Goal: Task Accomplishment & Management: Use online tool/utility

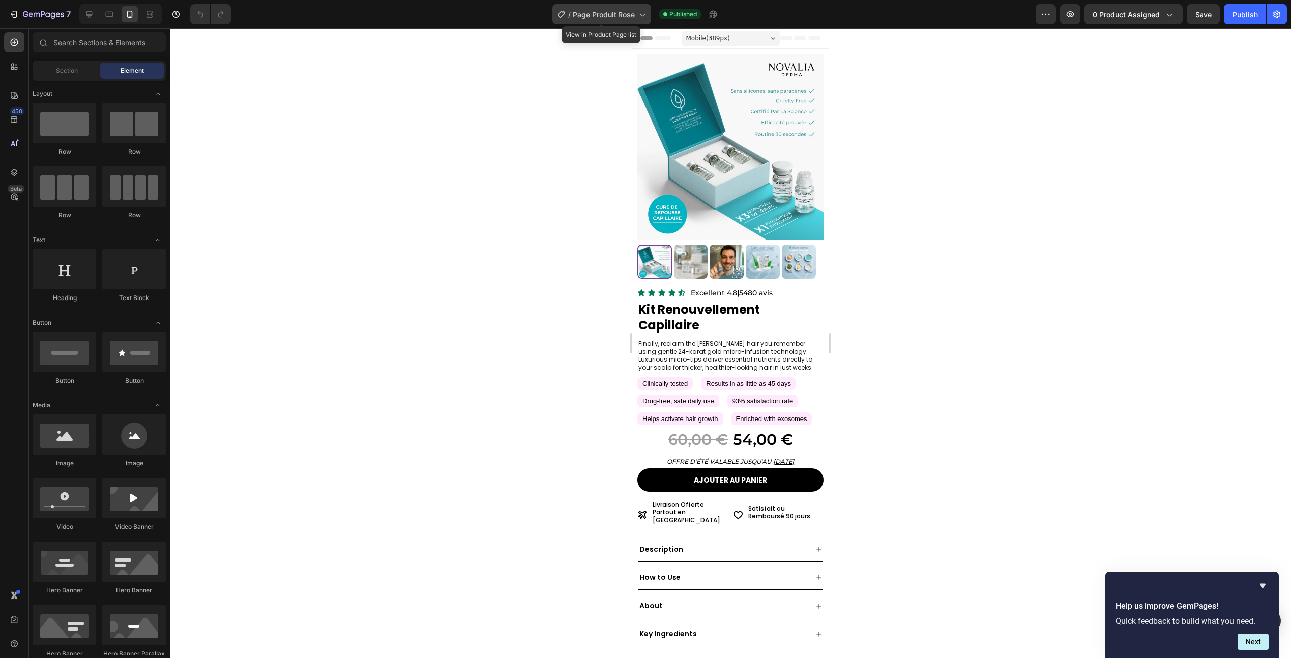
click at [594, 13] on span "Page Produit Rose" at bounding box center [604, 14] width 62 height 11
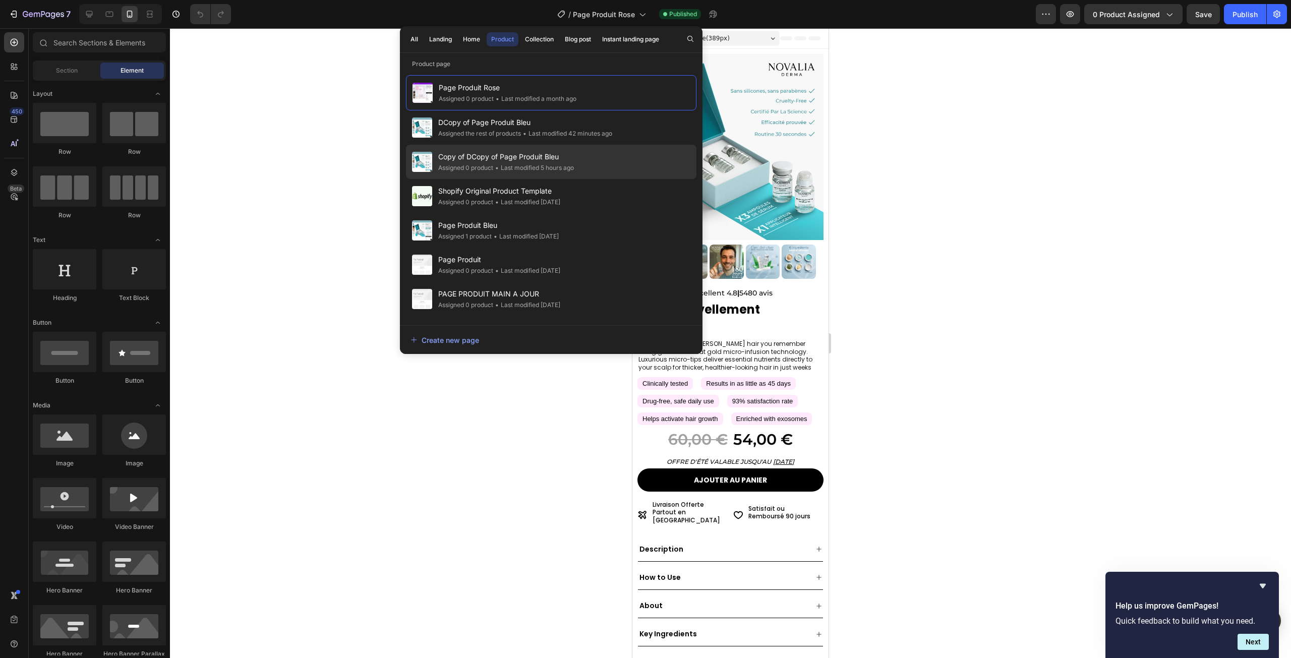
click at [543, 163] on div "• Last modified 5 hours ago" at bounding box center [533, 168] width 81 height 10
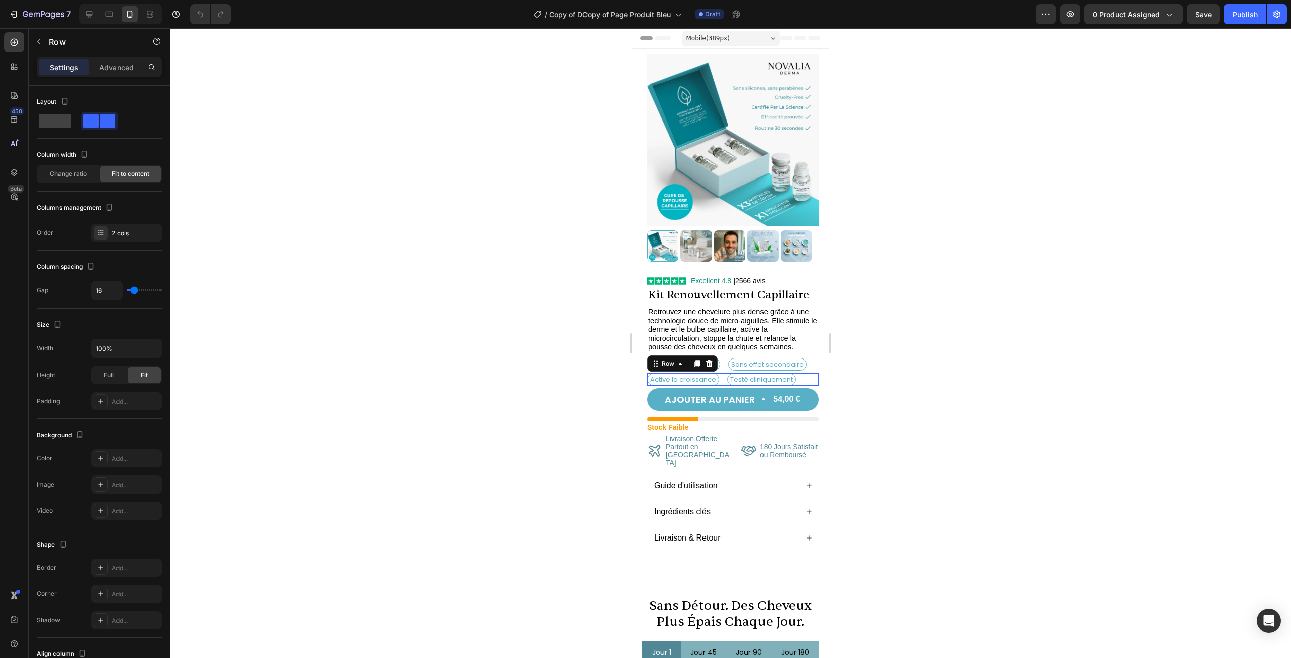
click at [799, 373] on div "Active la croissance Text Block Testé cliniquement Text Block Row 0" at bounding box center [733, 379] width 172 height 13
click at [12, 44] on icon at bounding box center [14, 42] width 10 height 10
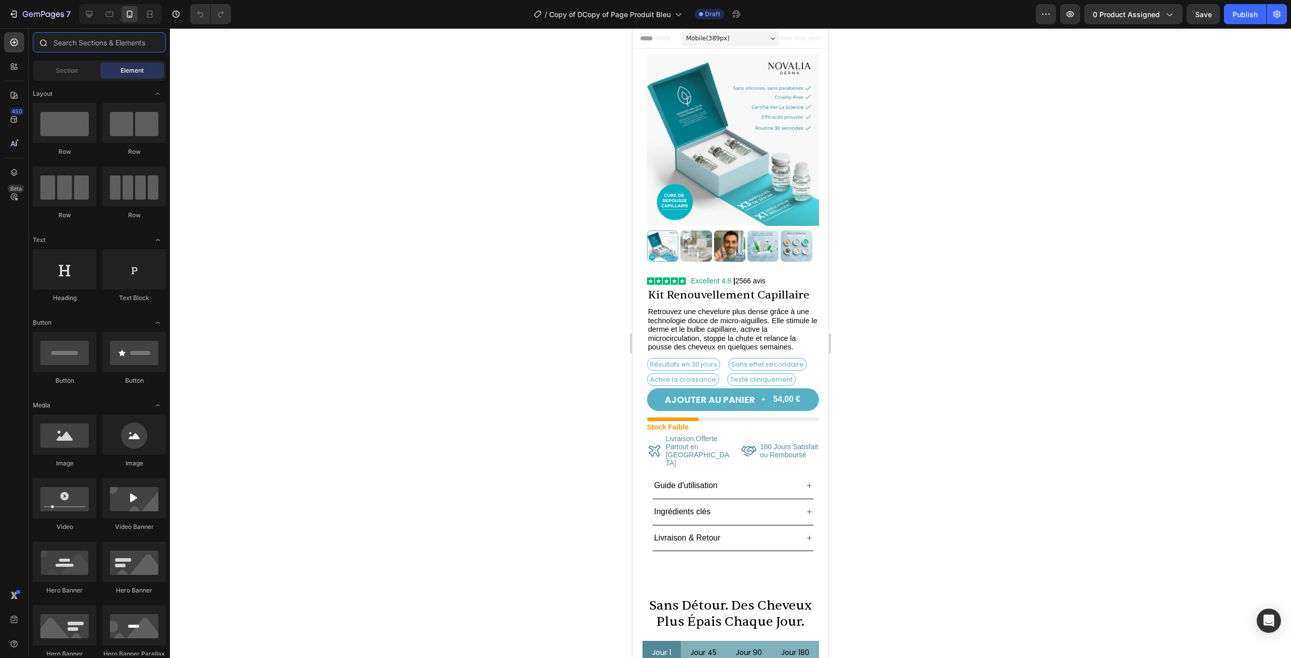
click at [78, 43] on input "text" at bounding box center [99, 42] width 133 height 20
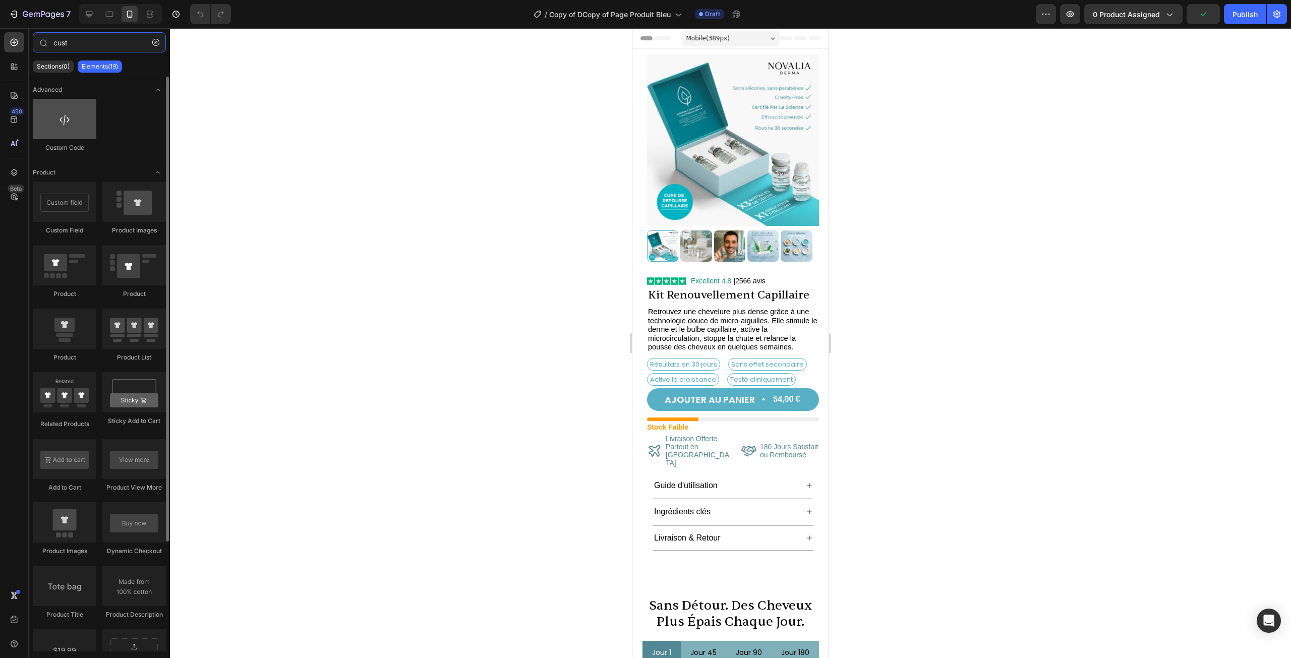
type input "cust"
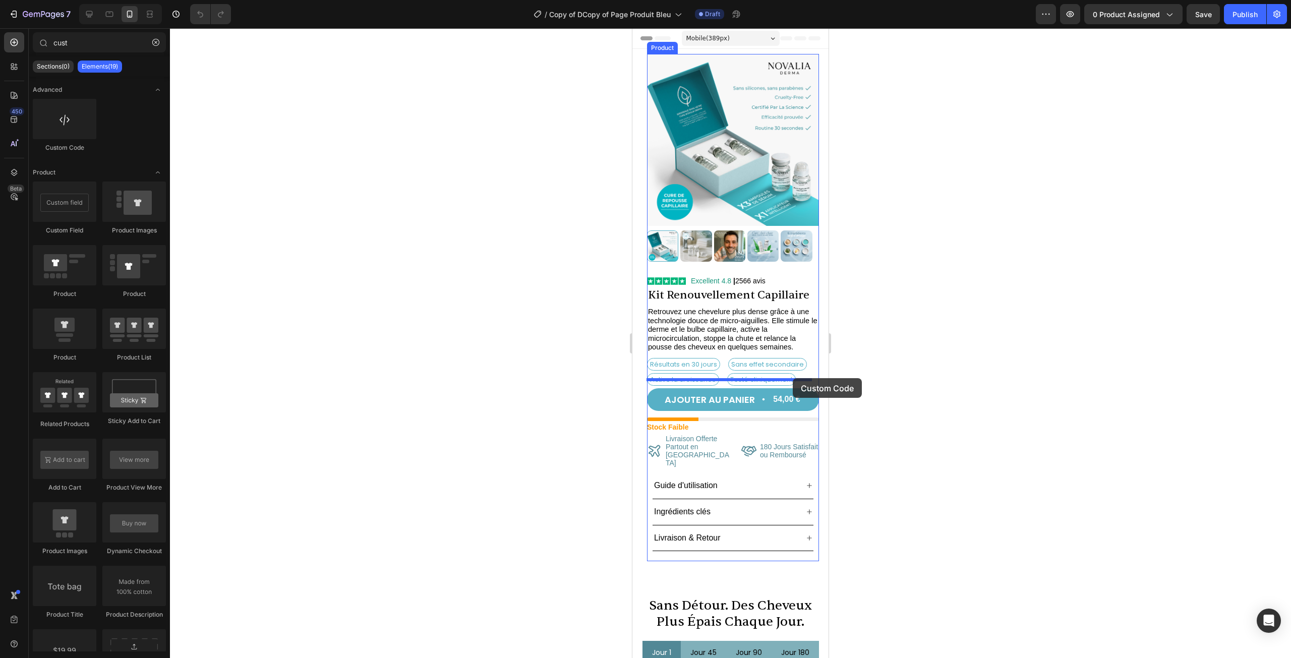
drag, startPoint x: 692, startPoint y: 157, endPoint x: 793, endPoint y: 378, distance: 243.3
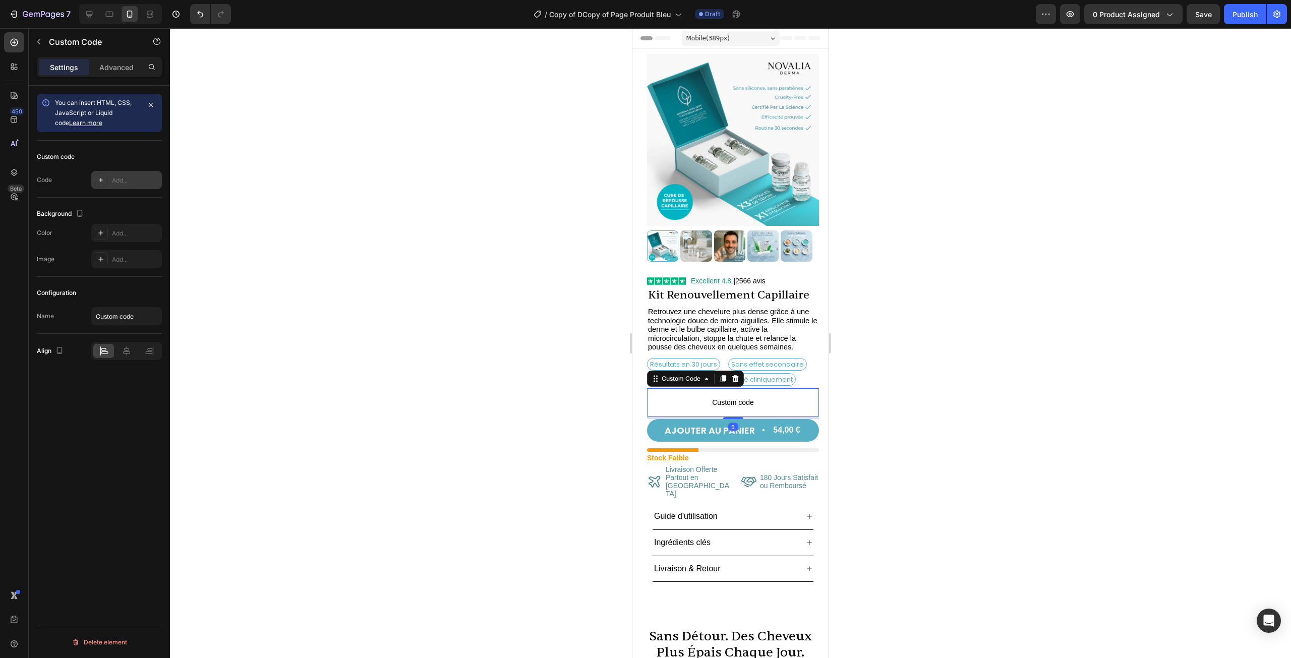
click at [114, 186] on div "Add..." at bounding box center [126, 180] width 71 height 18
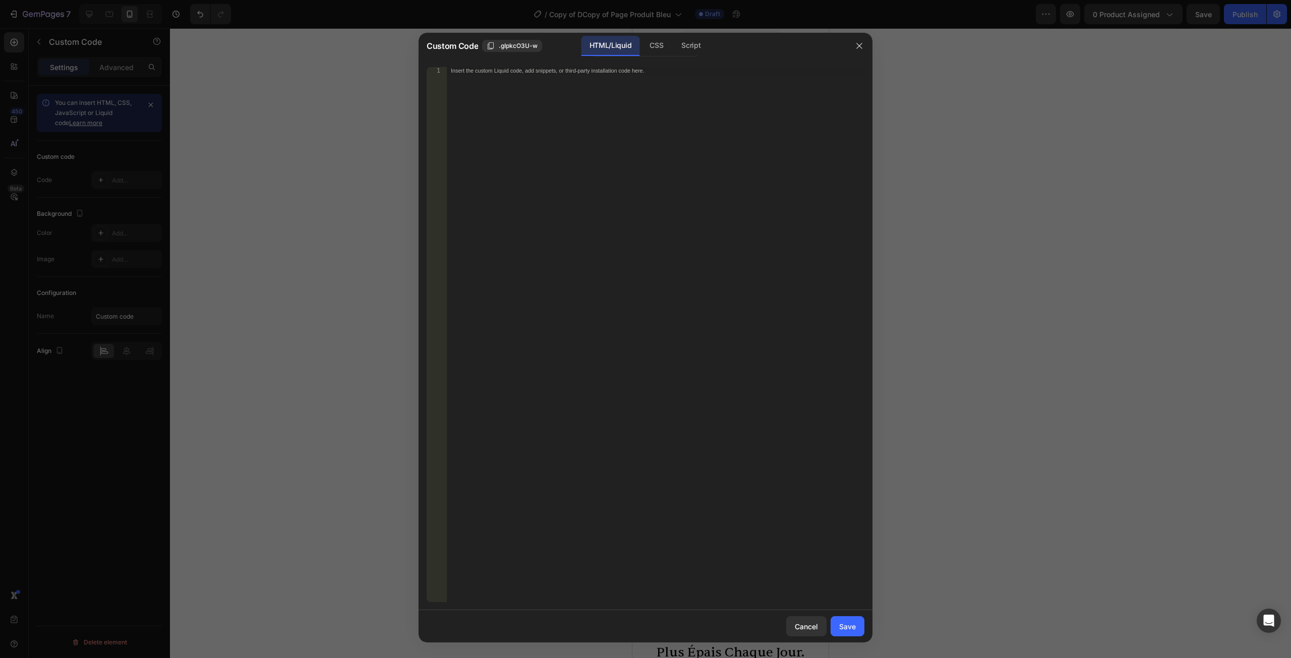
click at [680, 246] on div "Insert the custom Liquid code, add snippets, or third-party installation code h…" at bounding box center [656, 342] width 418 height 550
paste textarea "</html>"
type textarea "</html>"
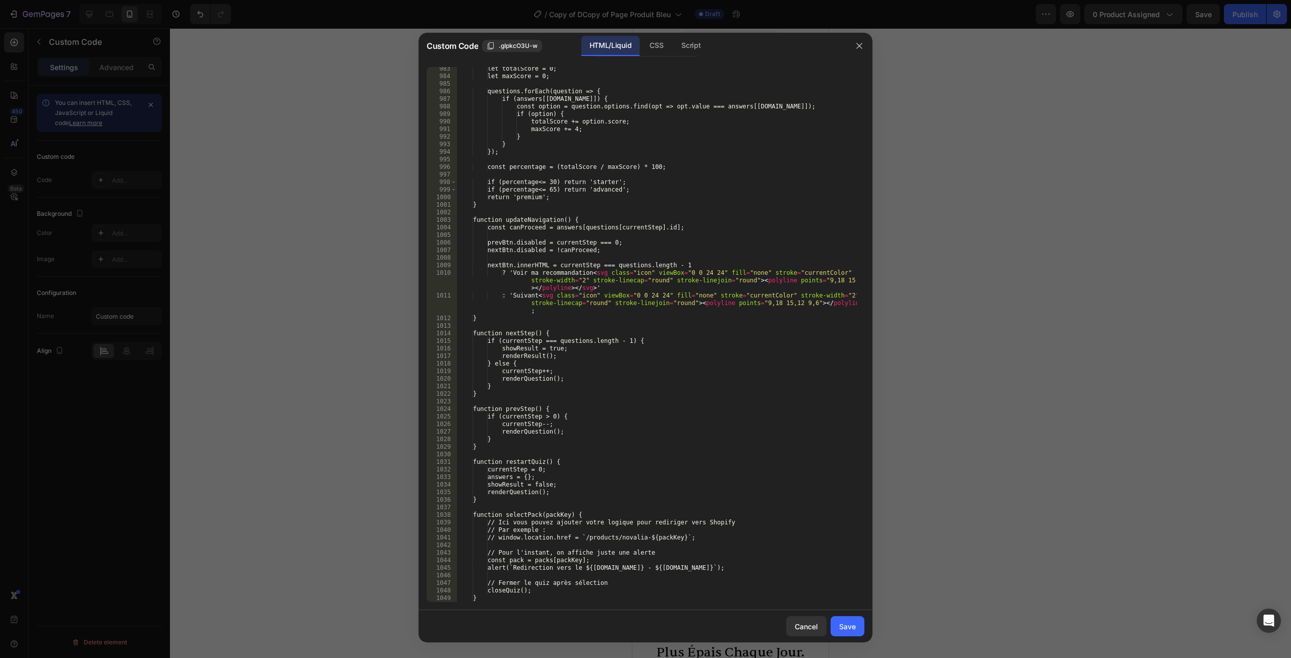
scroll to position [7528, 0]
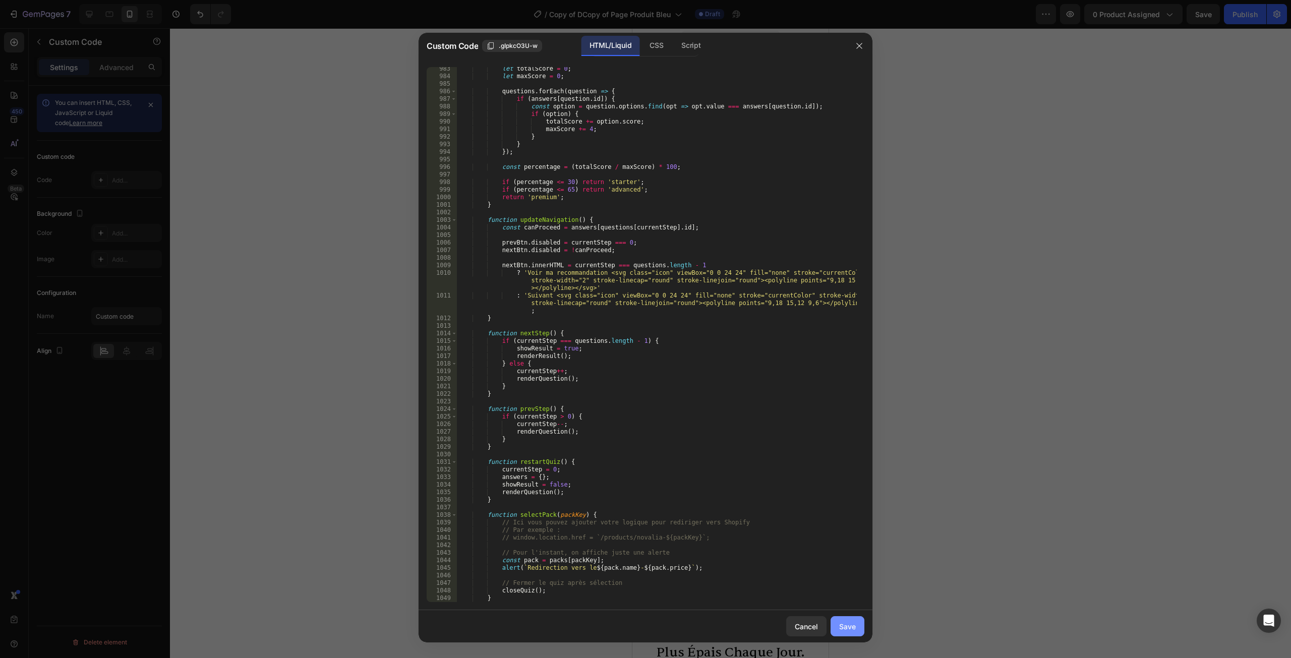
click at [847, 625] on div "Save" at bounding box center [847, 626] width 17 height 11
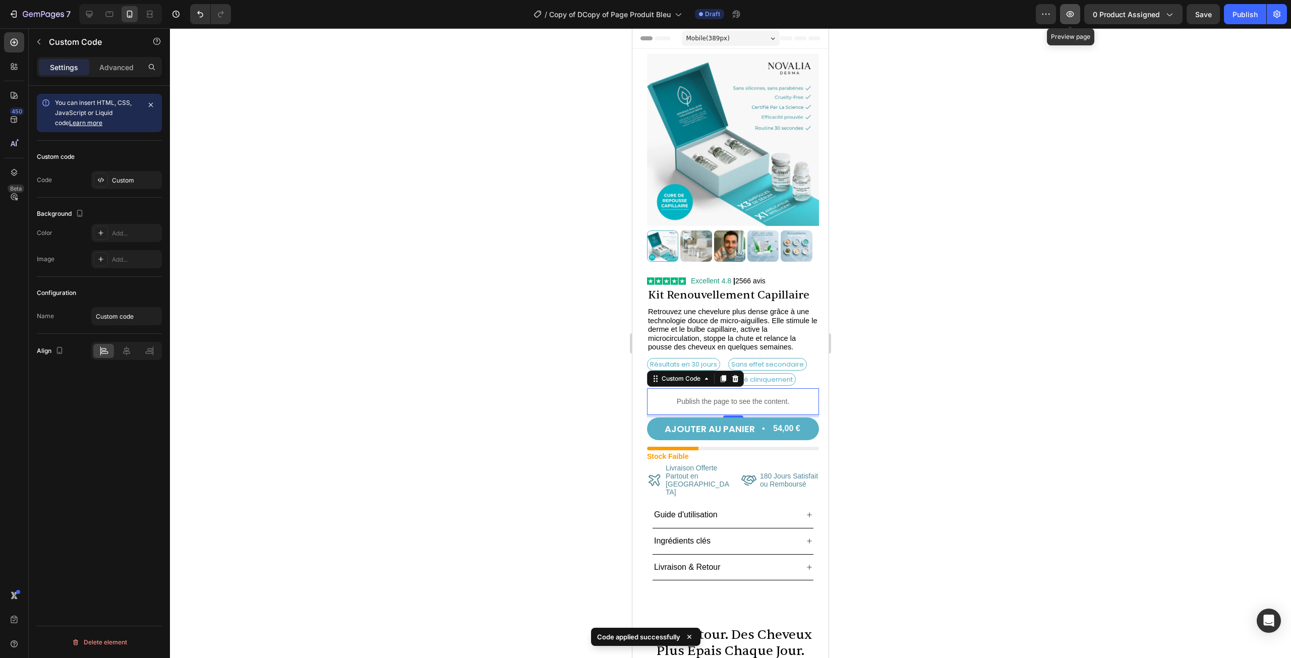
click at [1078, 12] on button "button" at bounding box center [1070, 14] width 20 height 20
drag, startPoint x: 704, startPoint y: 392, endPoint x: 641, endPoint y: 372, distance: 65.4
click at [703, 396] on p "Publish the page to see the content." at bounding box center [733, 401] width 172 height 11
click at [136, 181] on div "Custom" at bounding box center [135, 180] width 47 height 9
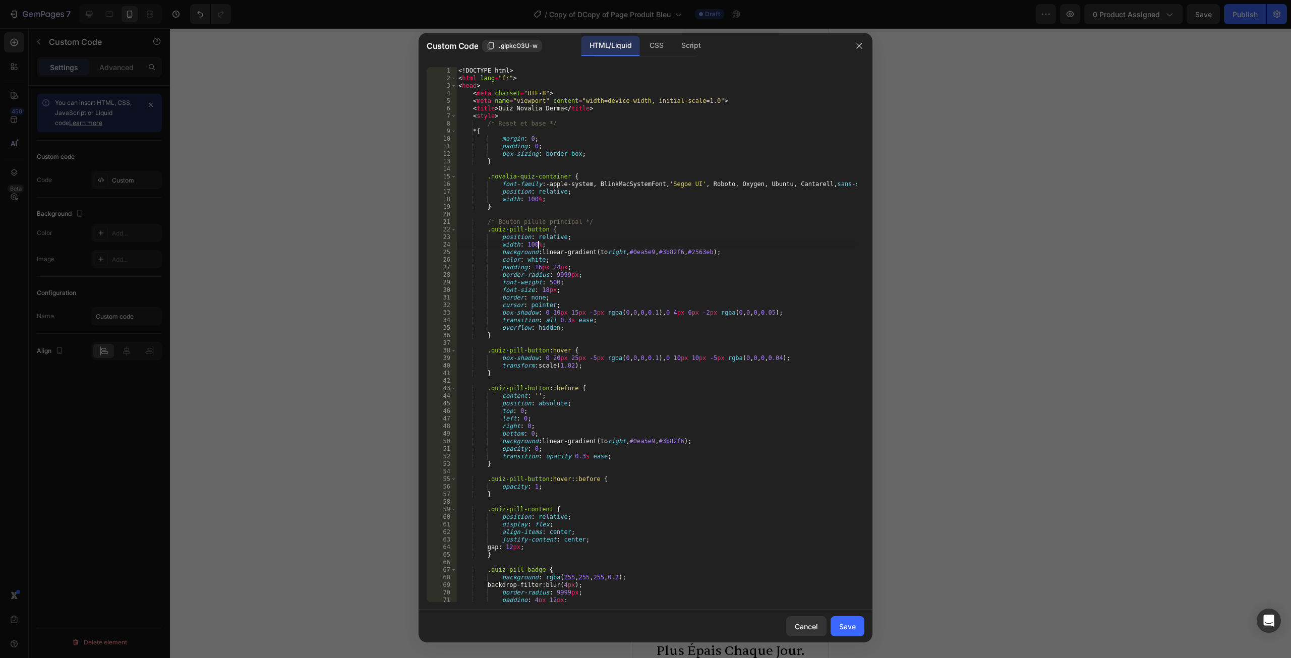
click at [595, 245] on div "<! DOCTYPE html > < html lang = "fr" > < head > < meta charset = "UTF-8" > < me…" at bounding box center [656, 342] width 400 height 550
type textarea "</body> </html>"
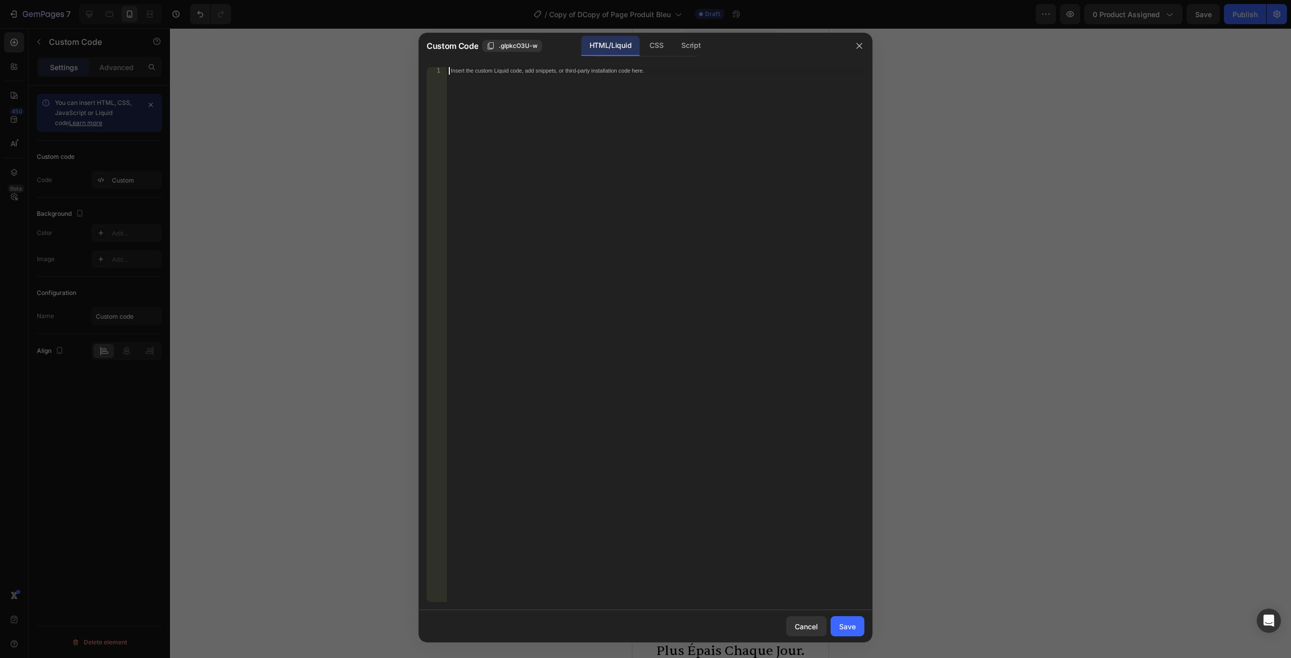
paste textarea "export default HairRegrowthQuiz;"
type textarea "export default HairRegrowthQuiz;"
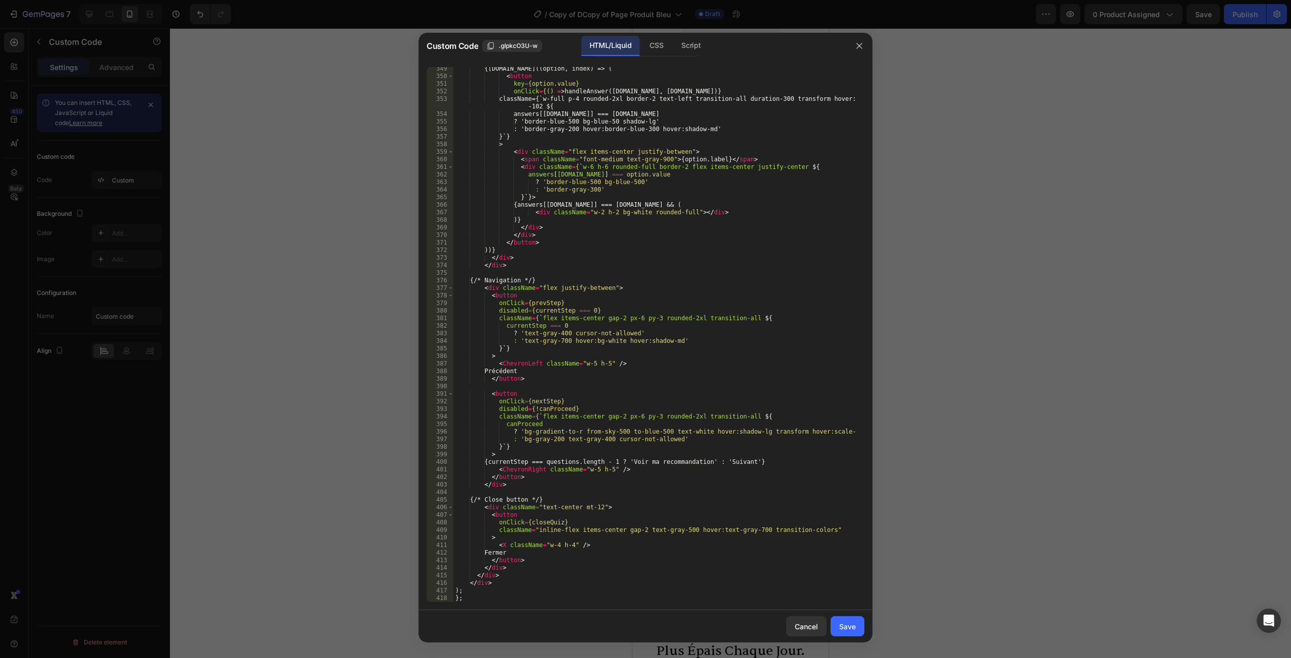
scroll to position [2717, 0]
click at [846, 624] on div "Save" at bounding box center [847, 626] width 17 height 11
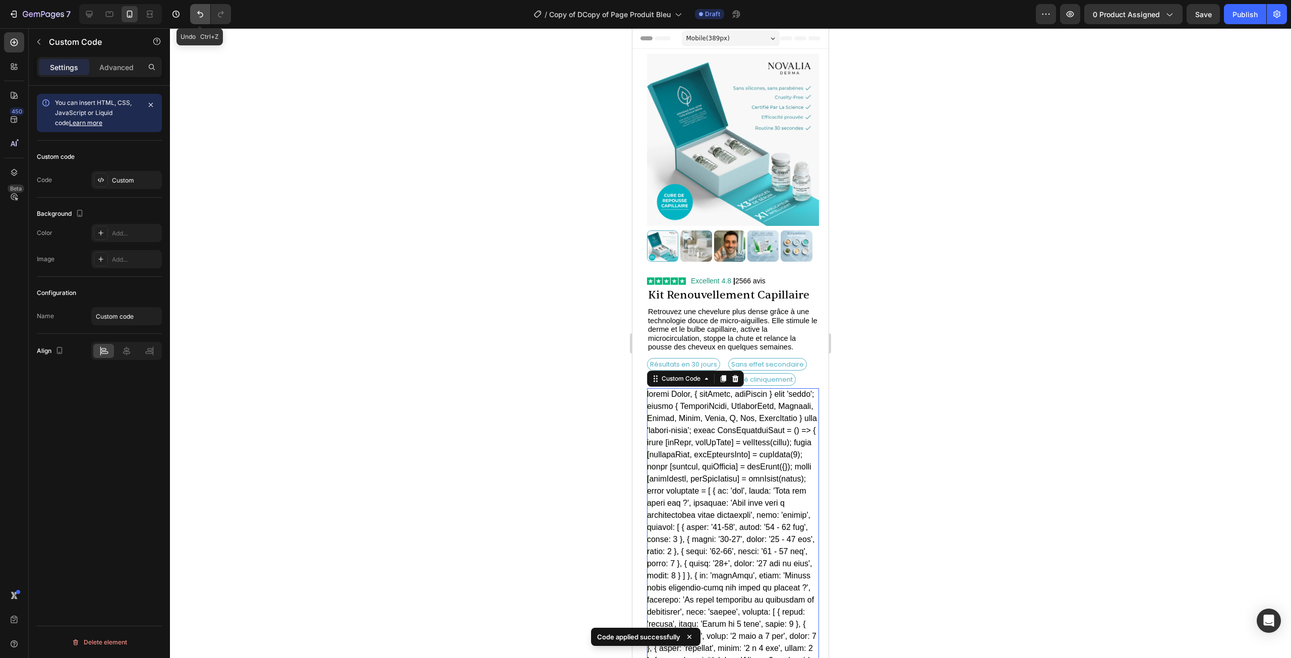
click at [199, 21] on button "Undo/Redo" at bounding box center [200, 14] width 20 height 20
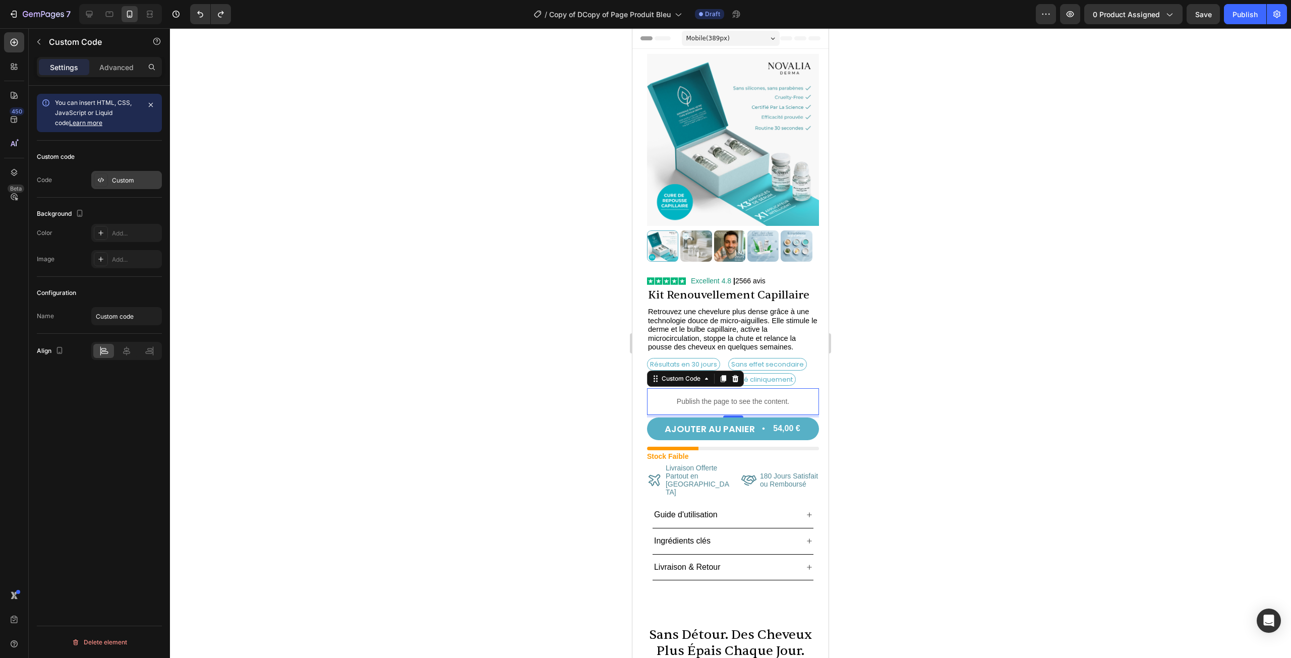
click at [110, 175] on div "Custom" at bounding box center [126, 180] width 71 height 18
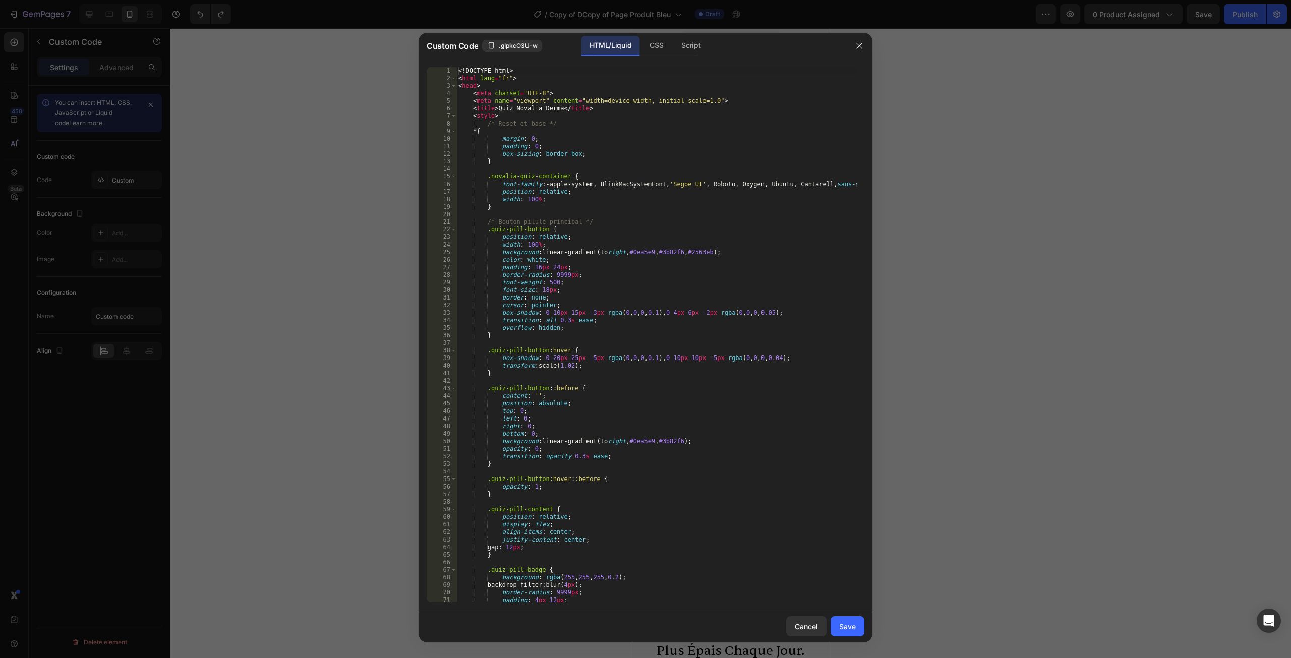
click at [743, 249] on div "<! DOCTYPE html > < html lang = "fr" > < head > < meta charset = "UTF-8" > < me…" at bounding box center [656, 342] width 400 height 550
type textarea "</body> </html>"
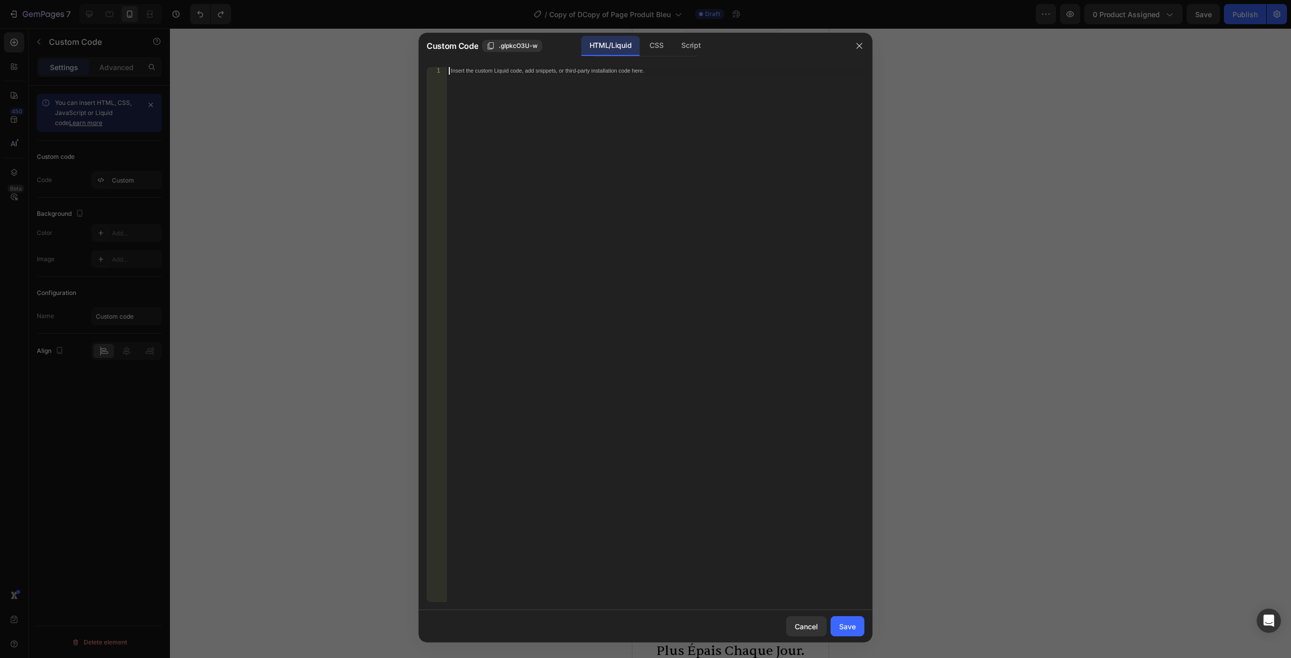
paste textarea "</html>"
type textarea "</html>"
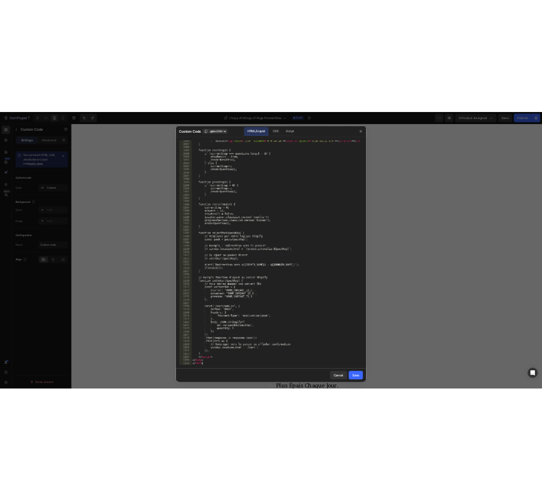
scroll to position [8232, 0]
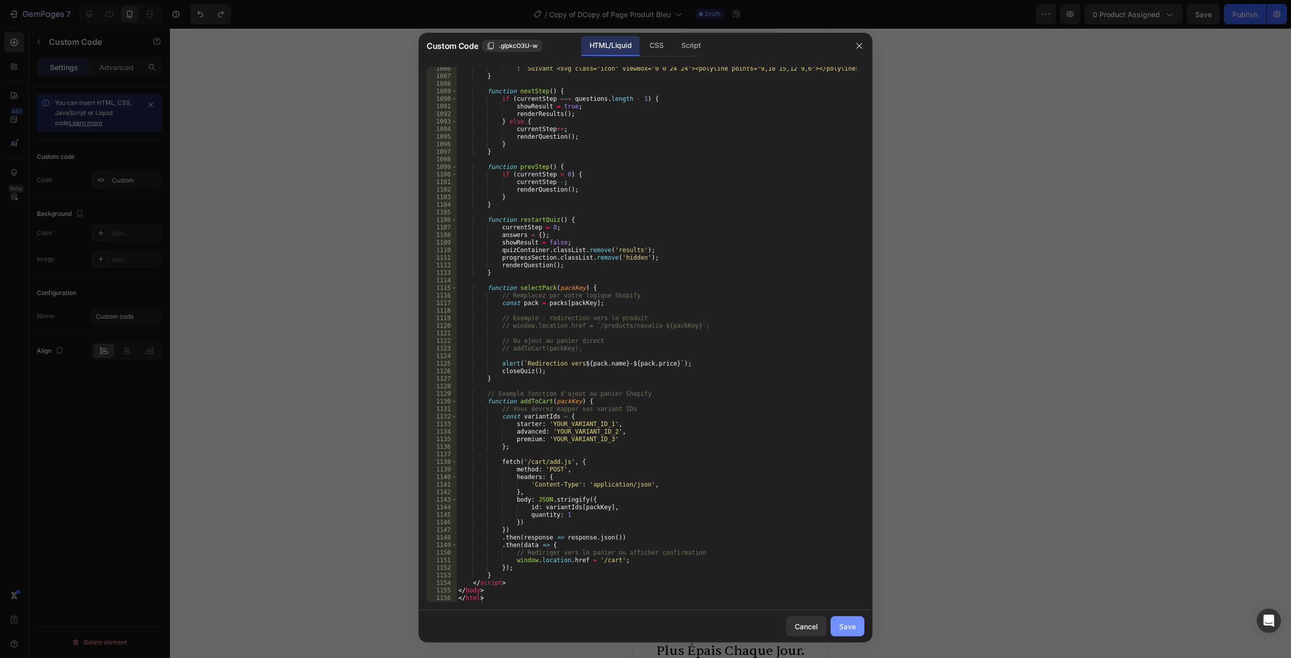
click at [849, 629] on div "Save" at bounding box center [847, 626] width 17 height 11
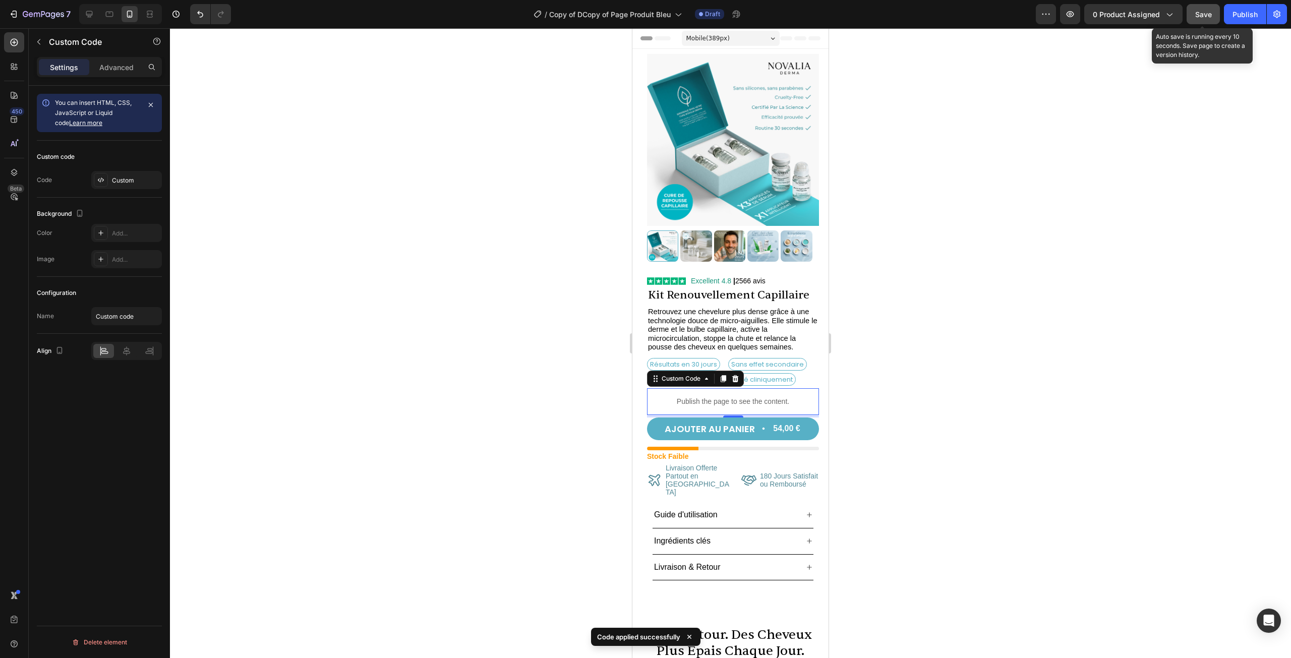
click at [1205, 15] on span "Save" at bounding box center [1203, 14] width 17 height 9
click at [1074, 15] on icon "button" at bounding box center [1070, 14] width 10 height 10
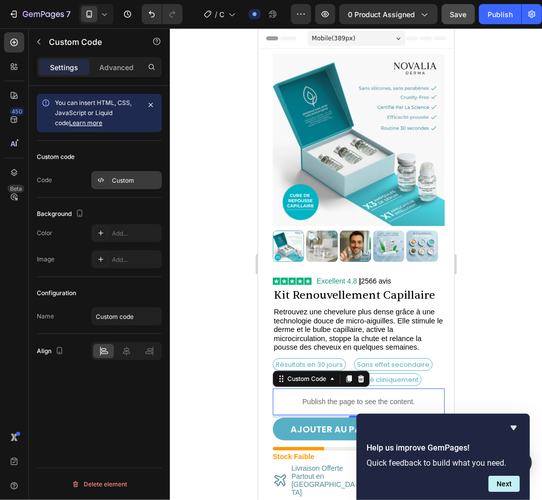
click at [115, 176] on div "Custom" at bounding box center [135, 180] width 47 height 9
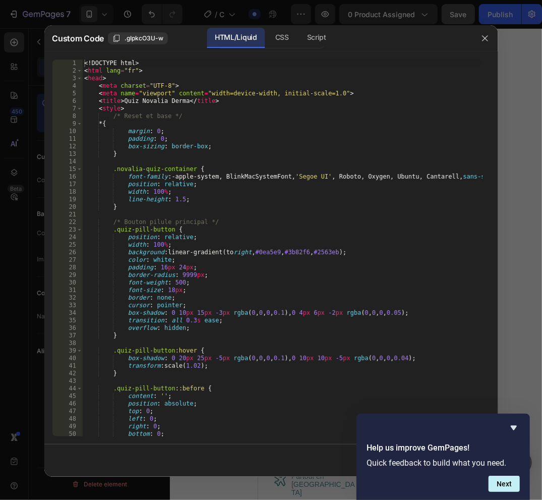
click at [300, 215] on div "<! DOCTYPE html > < html lang = "fr" > < head > < meta charset = "UTF-8" > < me…" at bounding box center [282, 256] width 400 height 392
type textarea "</body> </html>"
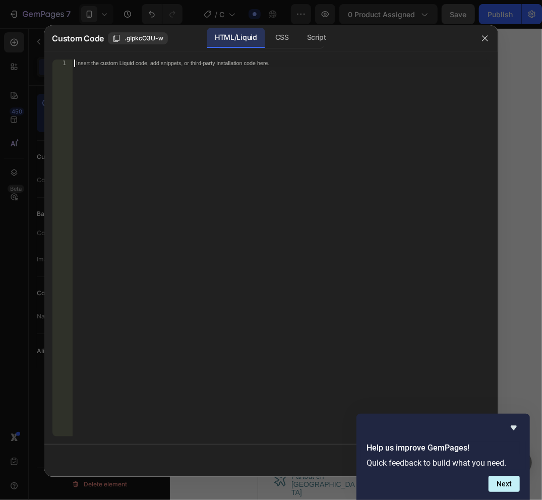
paste textarea "</html>"
type textarea "</html>"
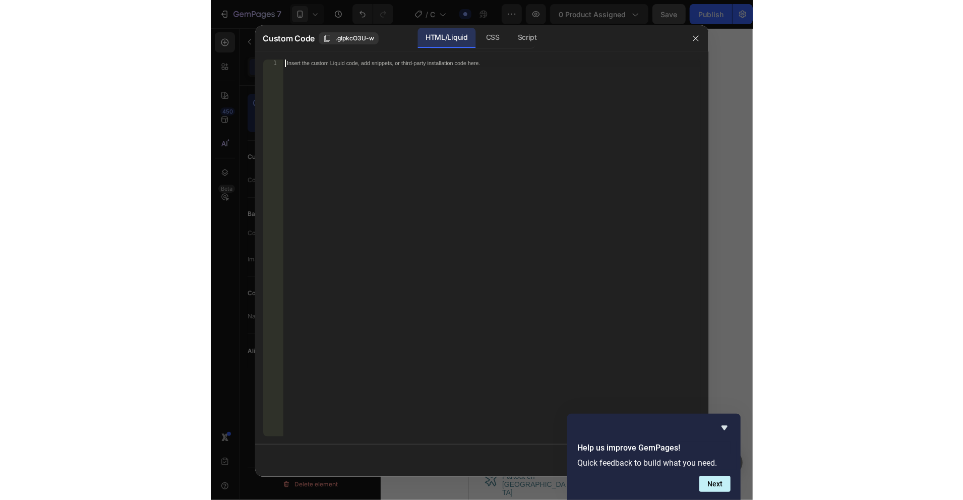
scroll to position [6772, 0]
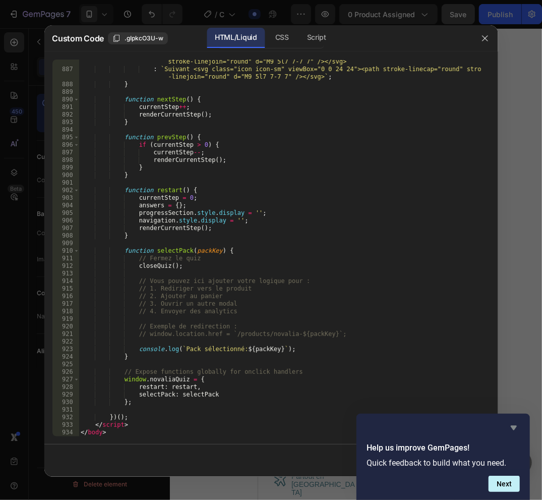
click at [515, 429] on icon "Hide survey" at bounding box center [514, 428] width 12 height 12
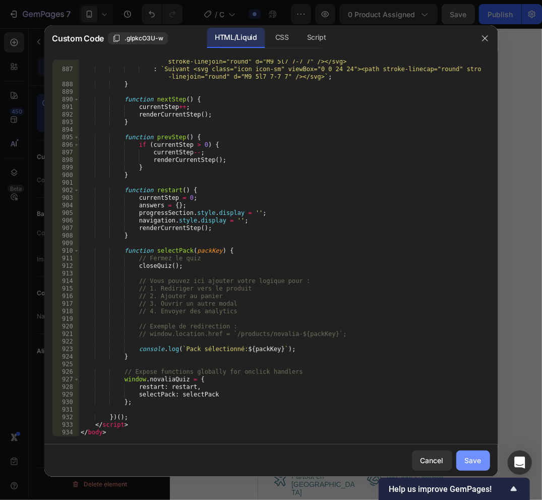
click at [465, 455] on div "Save" at bounding box center [473, 460] width 17 height 11
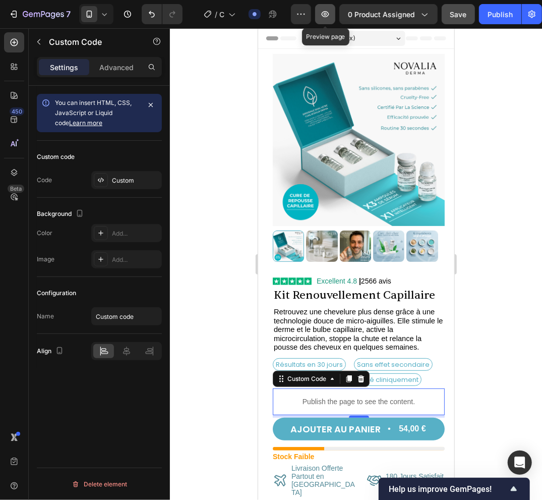
click at [333, 14] on button "button" at bounding box center [325, 14] width 20 height 20
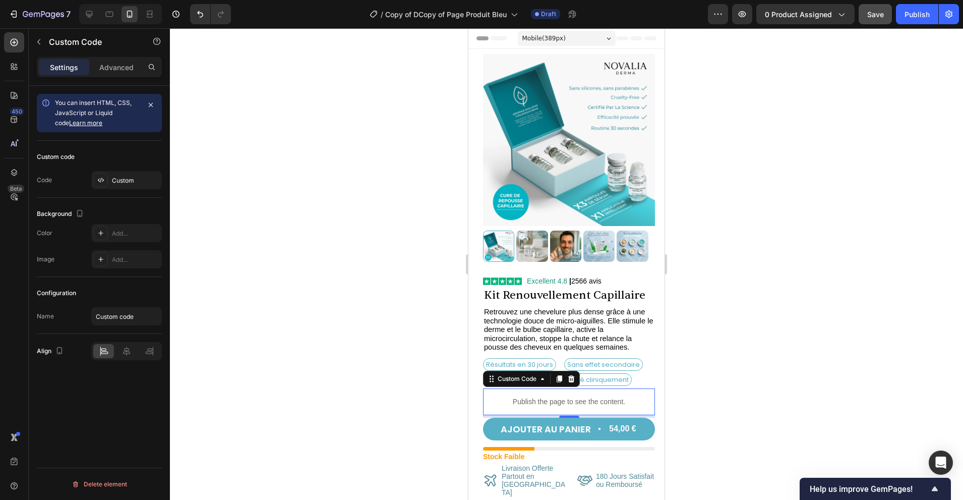
click at [565, 396] on p "Publish the page to see the content." at bounding box center [569, 401] width 172 height 11
click at [121, 180] on div "Custom" at bounding box center [135, 180] width 47 height 9
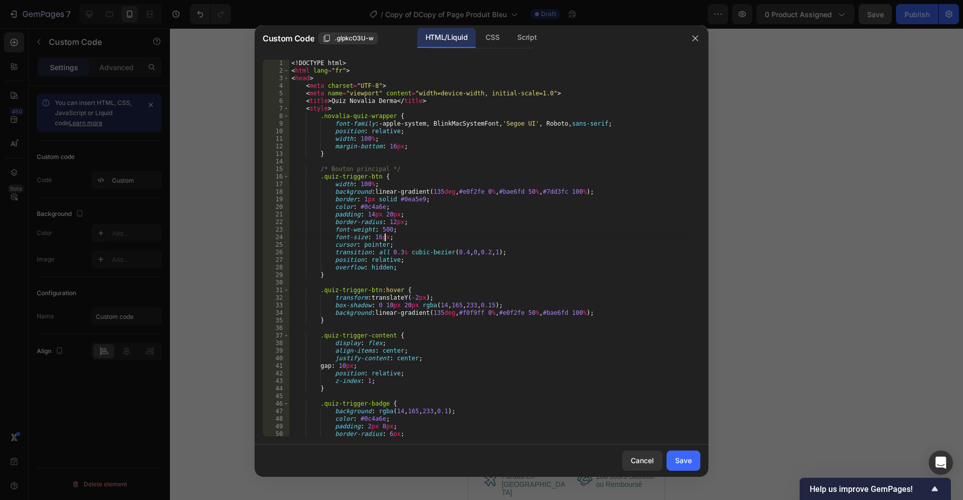
click at [509, 241] on div "<! DOCTYPE html > < html lang = "fr" > < head > < meta charset = "UTF-8" > < me…" at bounding box center [490, 256] width 403 height 392
type textarea "</body> </html>"
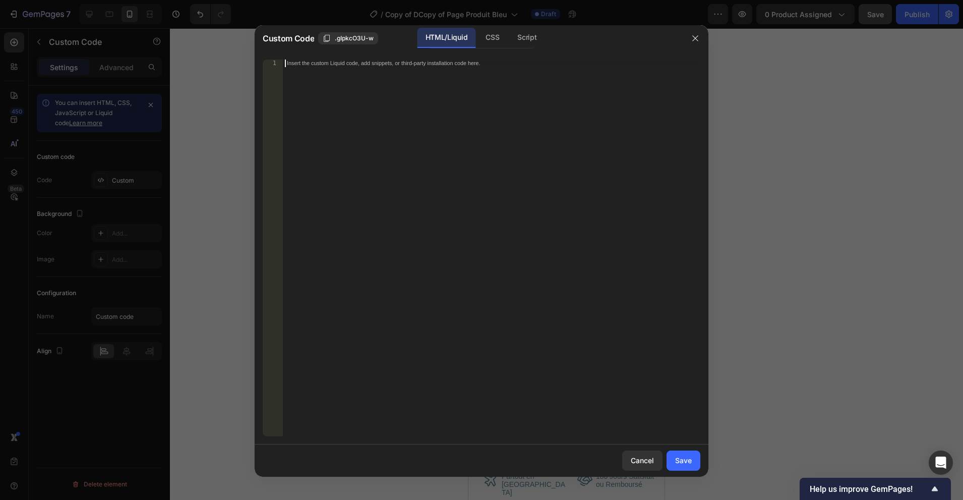
paste textarea "</html>"
type textarea "</html>"
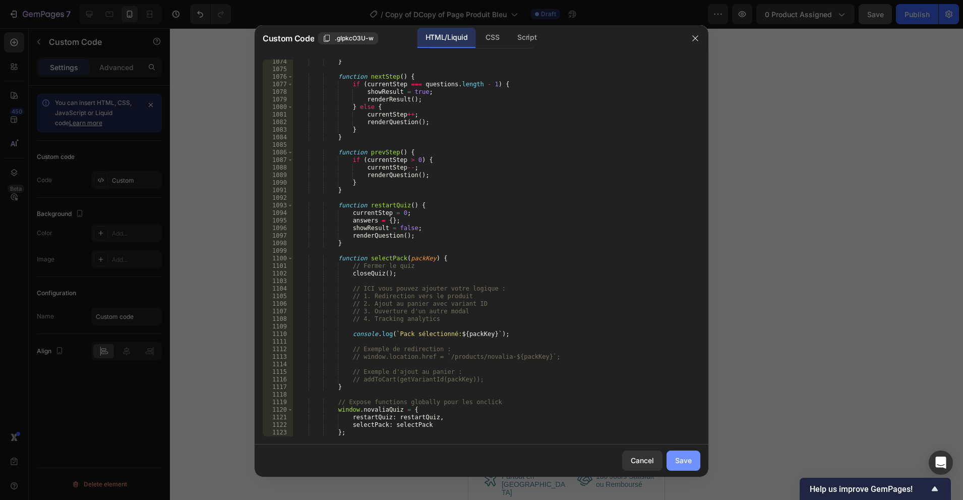
click at [678, 459] on div "Save" at bounding box center [683, 460] width 17 height 11
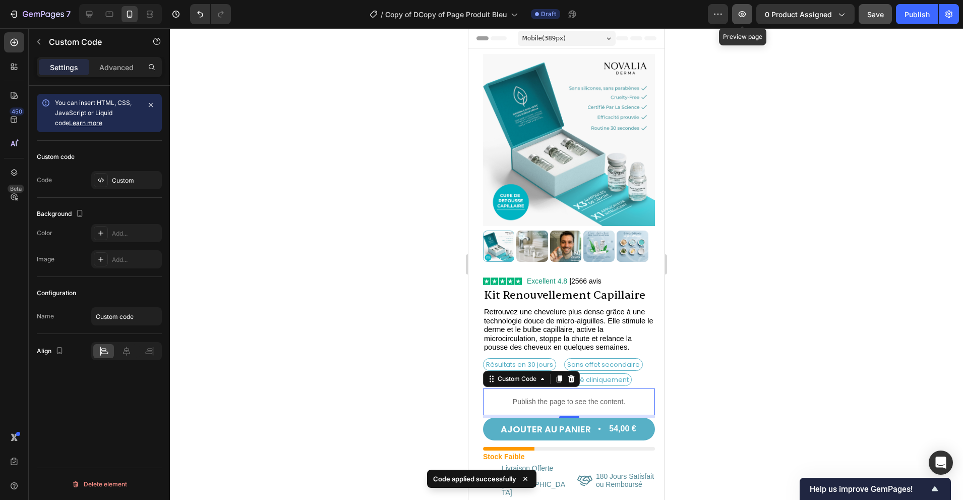
click at [743, 15] on icon "button" at bounding box center [742, 14] width 3 height 3
